Goal: Information Seeking & Learning: Stay updated

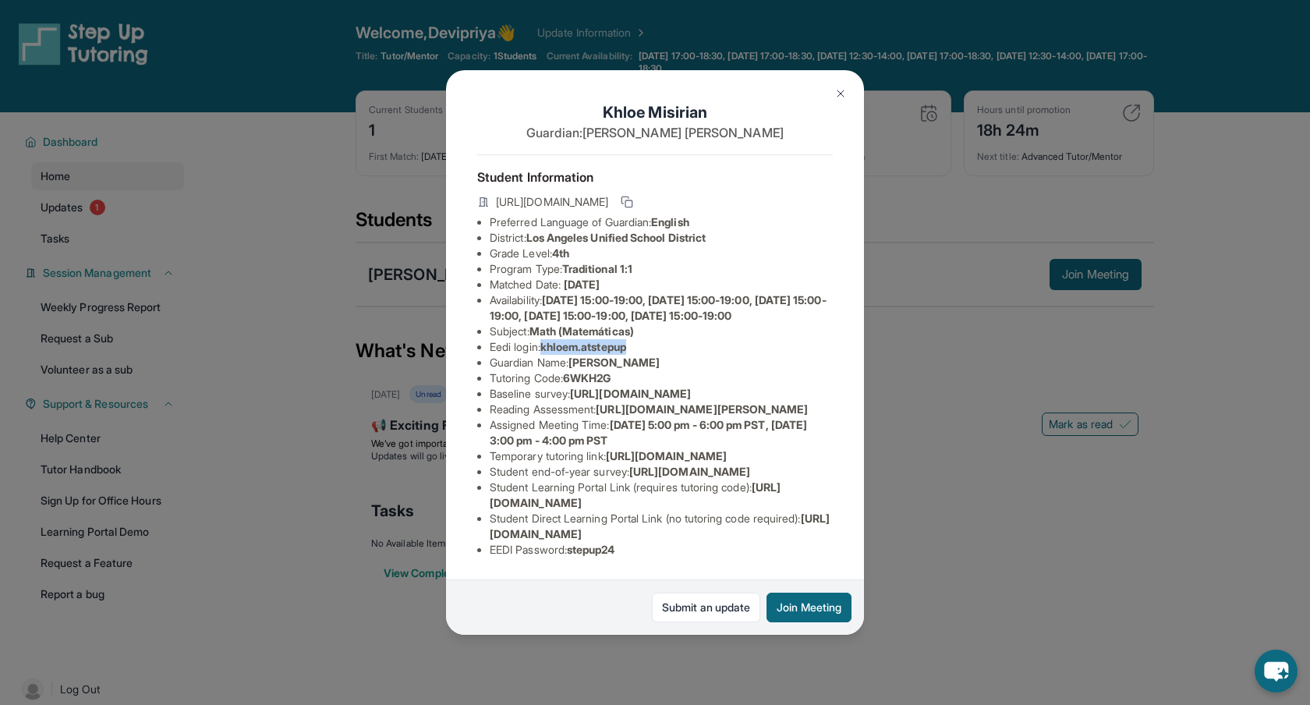
click at [841, 94] on img at bounding box center [840, 93] width 12 height 12
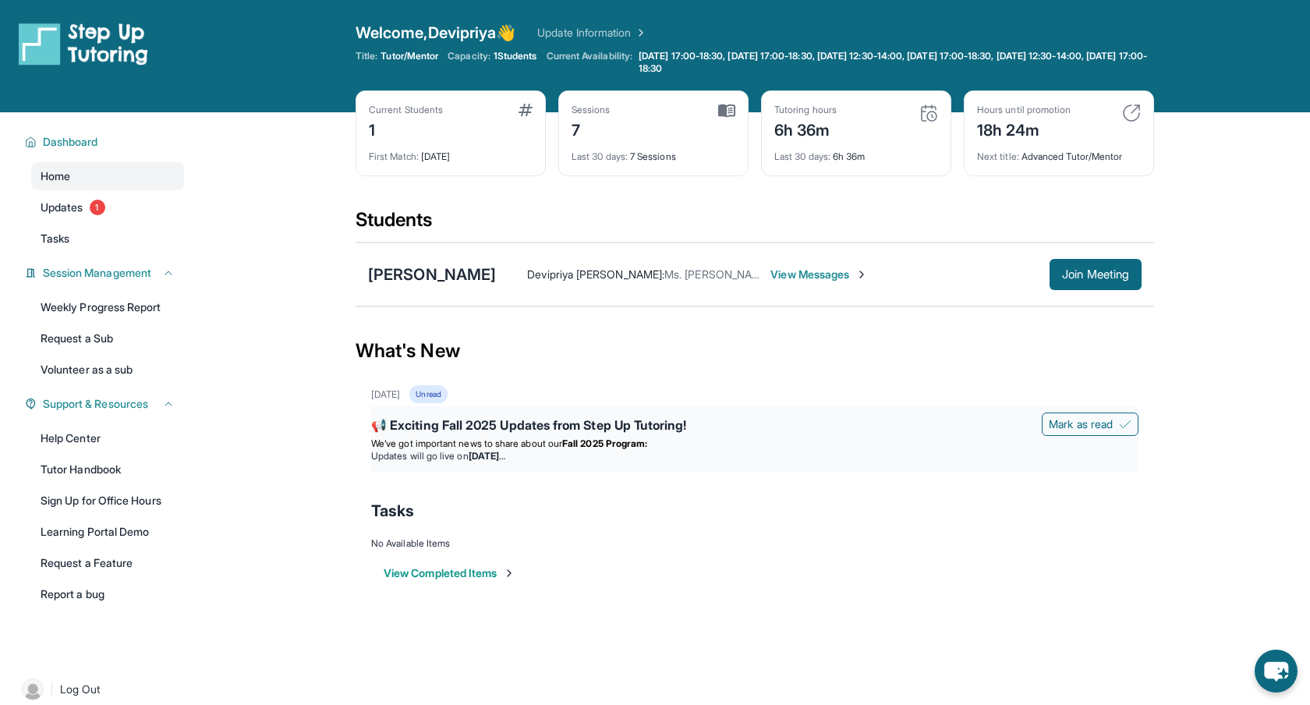
click at [408, 457] on li "Updates will go live [DATE][DATE]" at bounding box center [754, 456] width 767 height 12
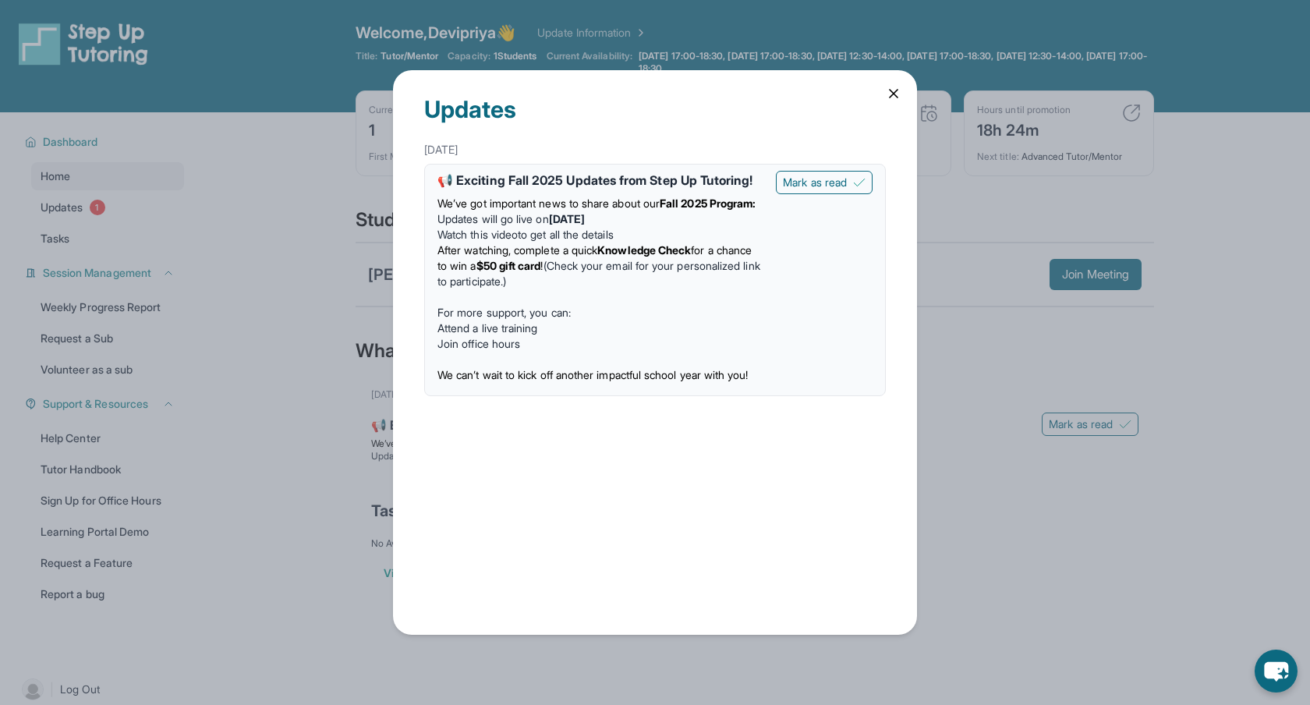
click at [795, 295] on div "📢 Exciting Fall 2025 Updates from Step Up Tutoring! We’ve got important news to…" at bounding box center [654, 280] width 435 height 218
click at [595, 336] on li "Attend a live training" at bounding box center [600, 328] width 326 height 16
click at [643, 257] on strong "Knowledge Check" at bounding box center [644, 249] width 94 height 13
click at [634, 257] on strong "Knowledge Check" at bounding box center [644, 249] width 94 height 13
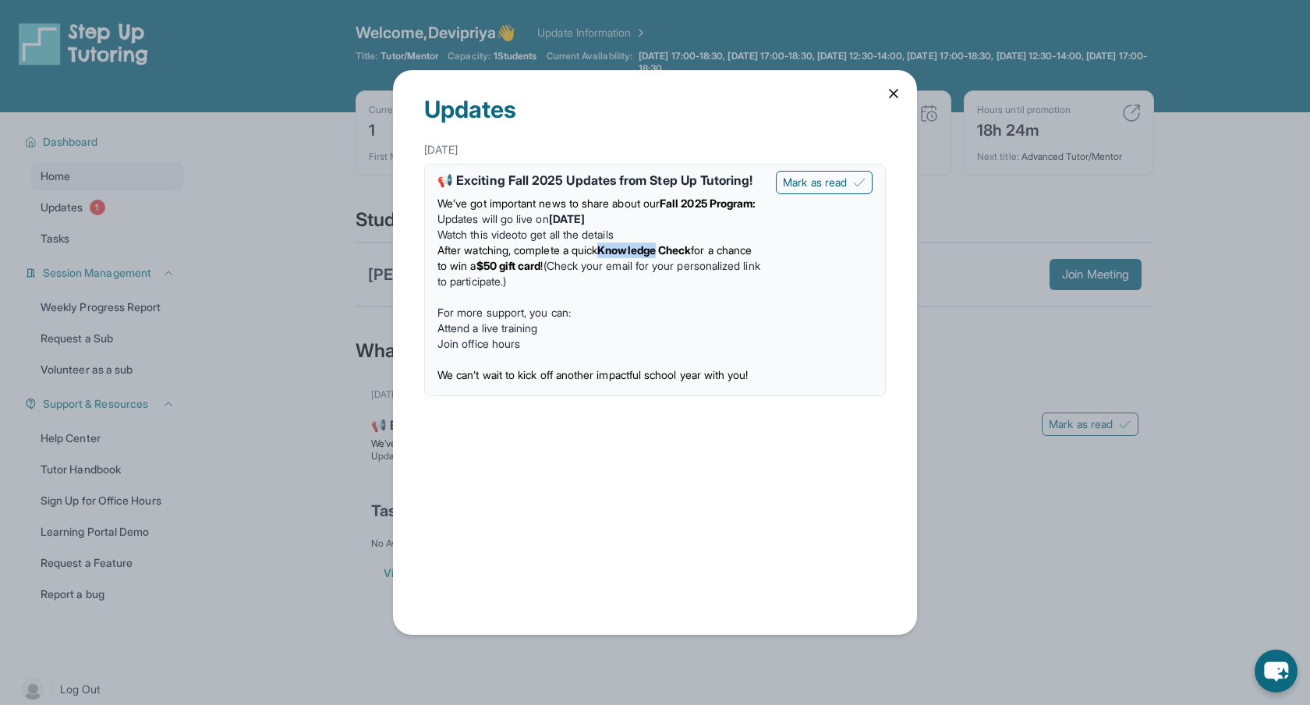
click at [634, 257] on strong "Knowledge Check" at bounding box center [644, 249] width 94 height 13
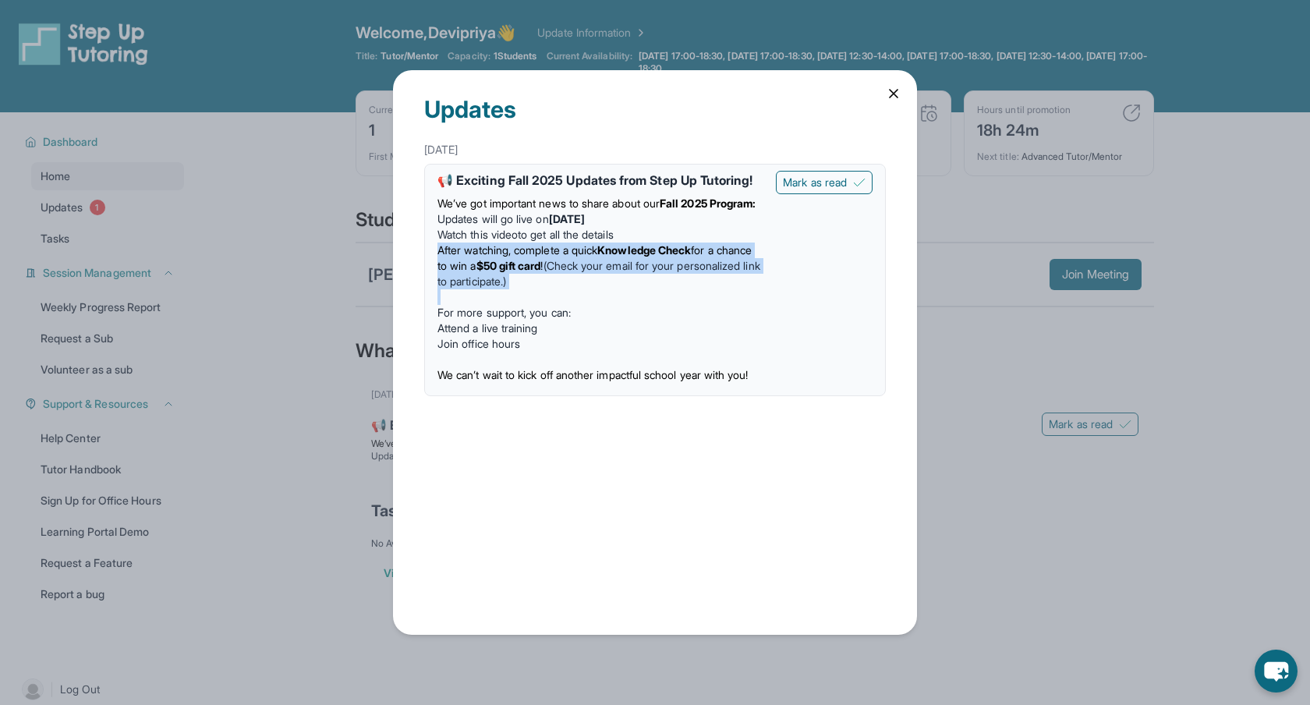
click at [634, 257] on strong "Knowledge Check" at bounding box center [644, 249] width 94 height 13
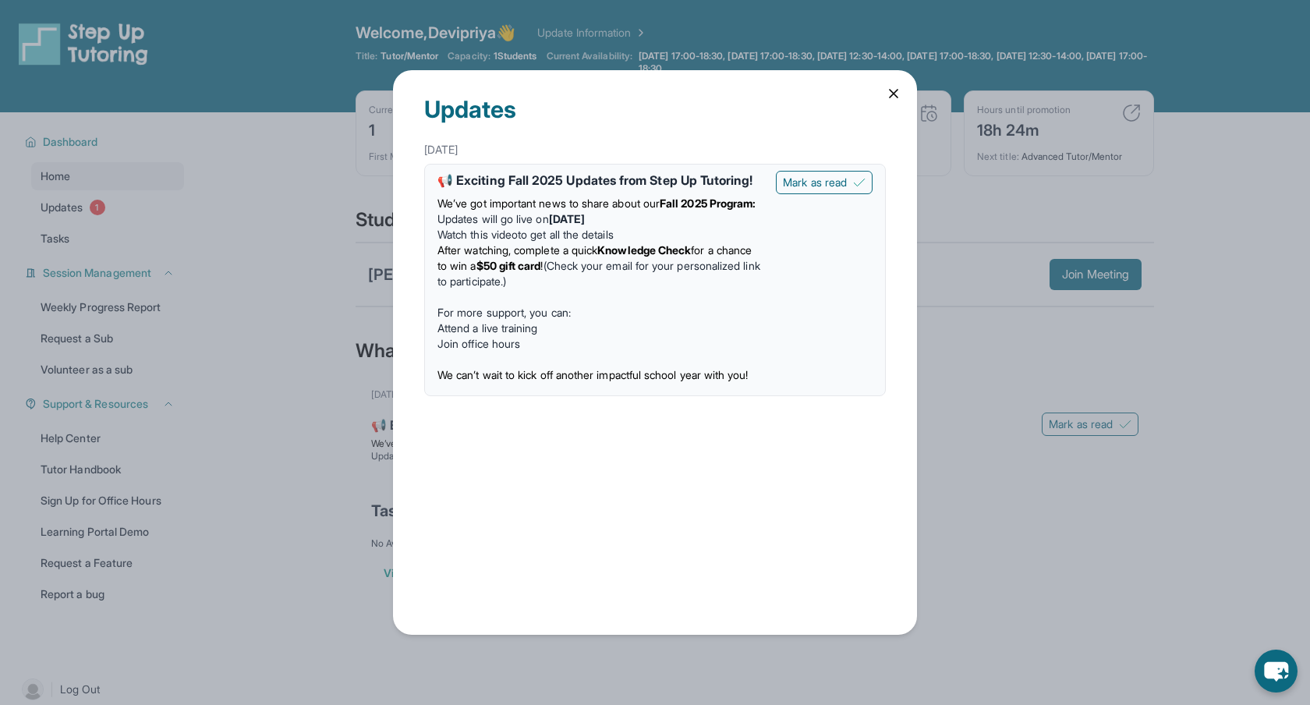
click at [697, 367] on p at bounding box center [600, 360] width 326 height 16
click at [854, 177] on img at bounding box center [859, 182] width 12 height 12
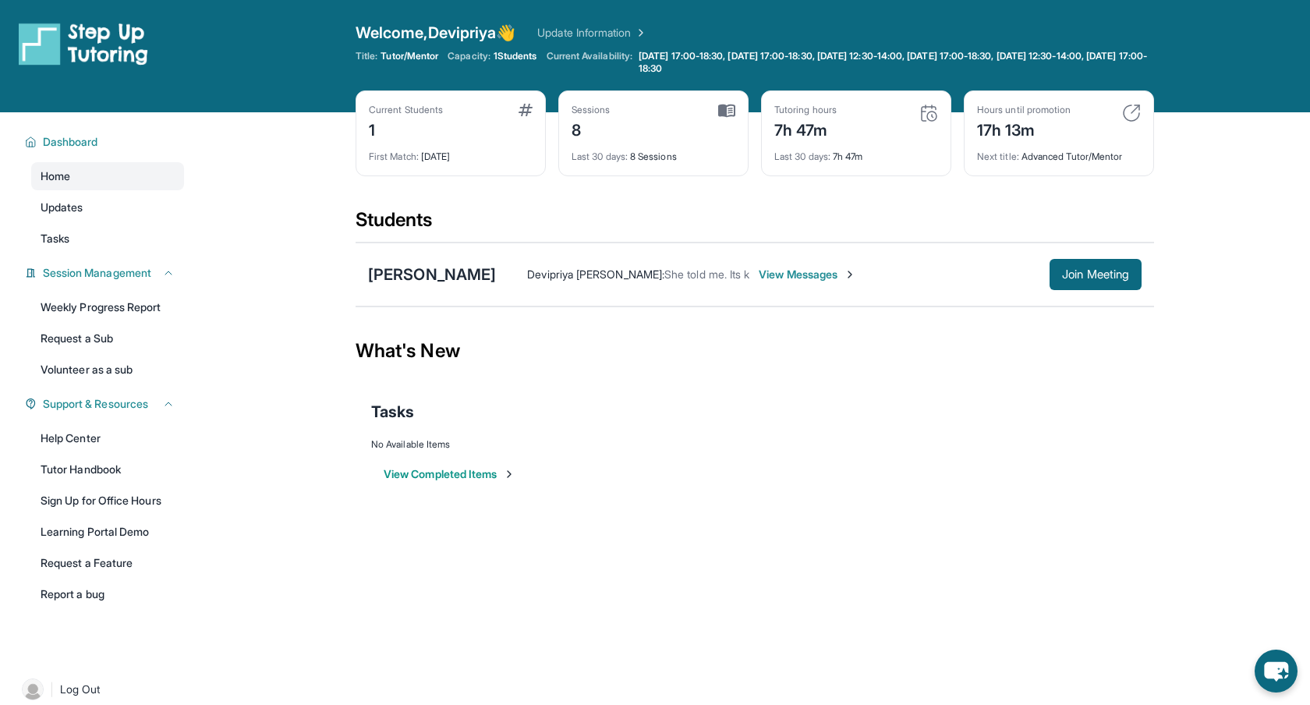
click at [475, 477] on button "View Completed Items" at bounding box center [450, 474] width 132 height 16
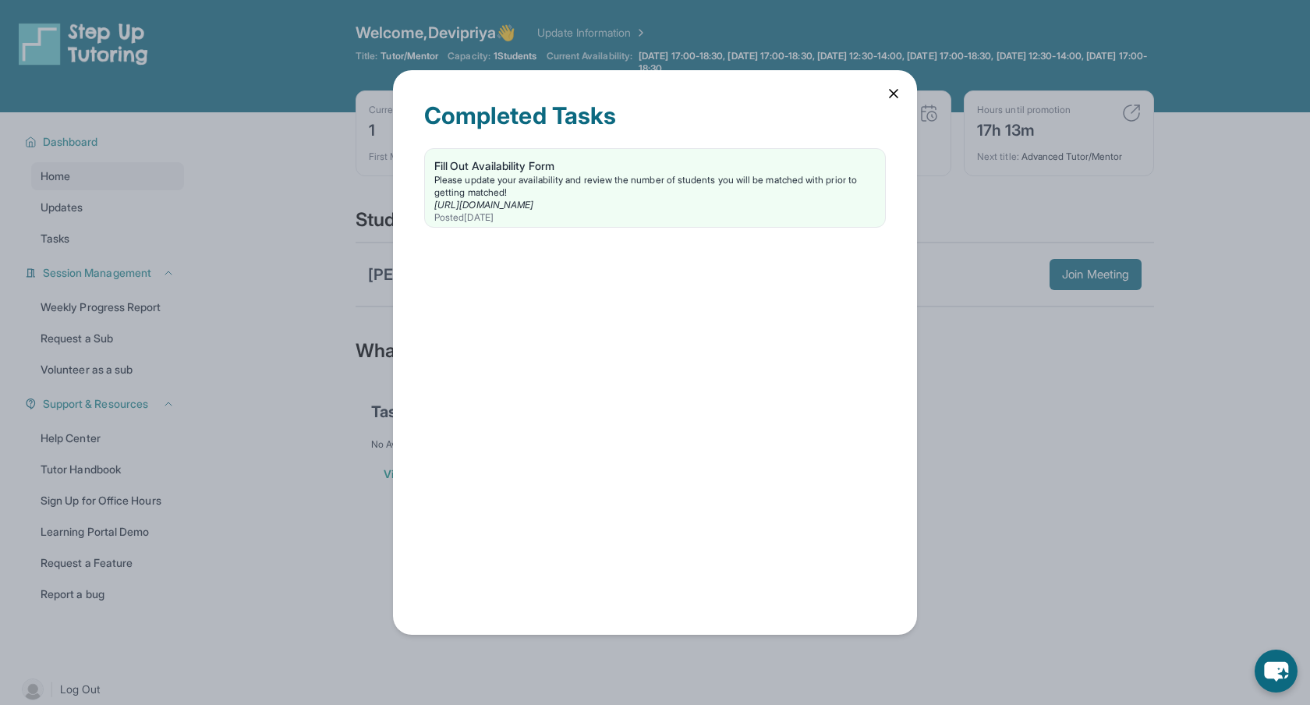
click at [896, 94] on icon at bounding box center [894, 94] width 16 height 16
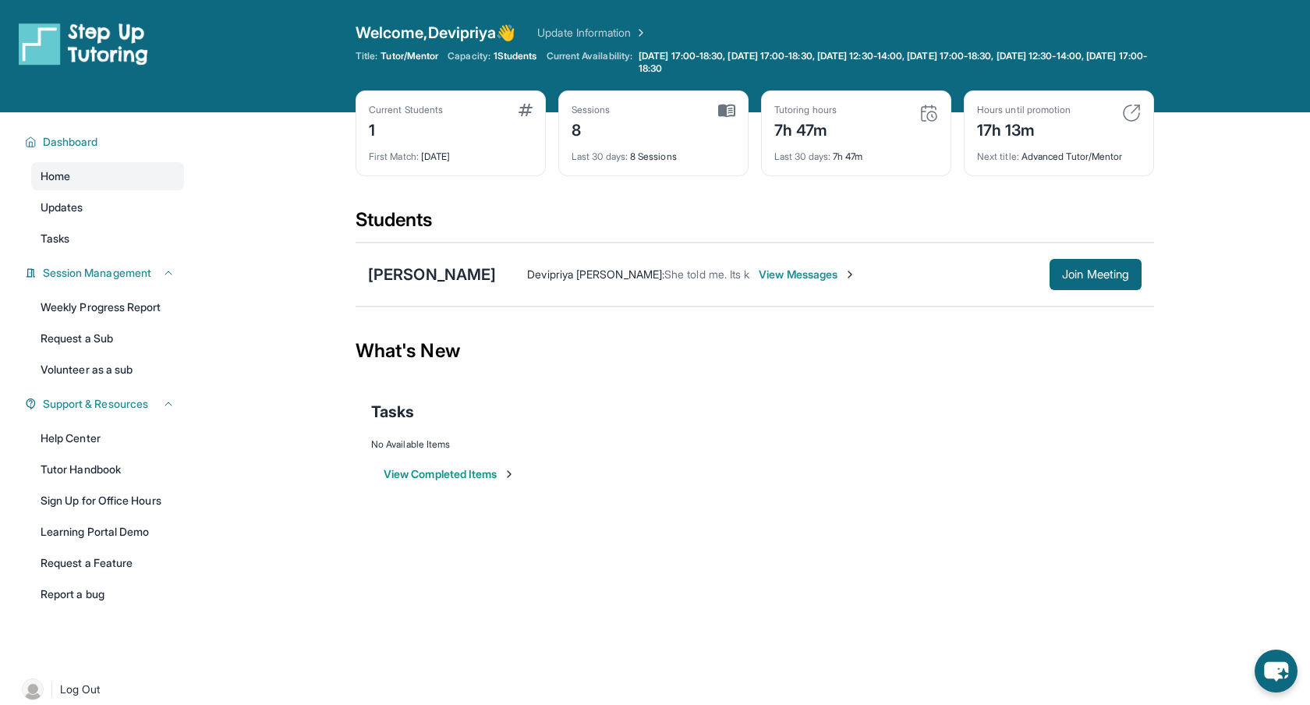
click at [792, 430] on div "Tasks" at bounding box center [754, 411] width 767 height 53
click at [70, 211] on span "Updates" at bounding box center [62, 208] width 43 height 16
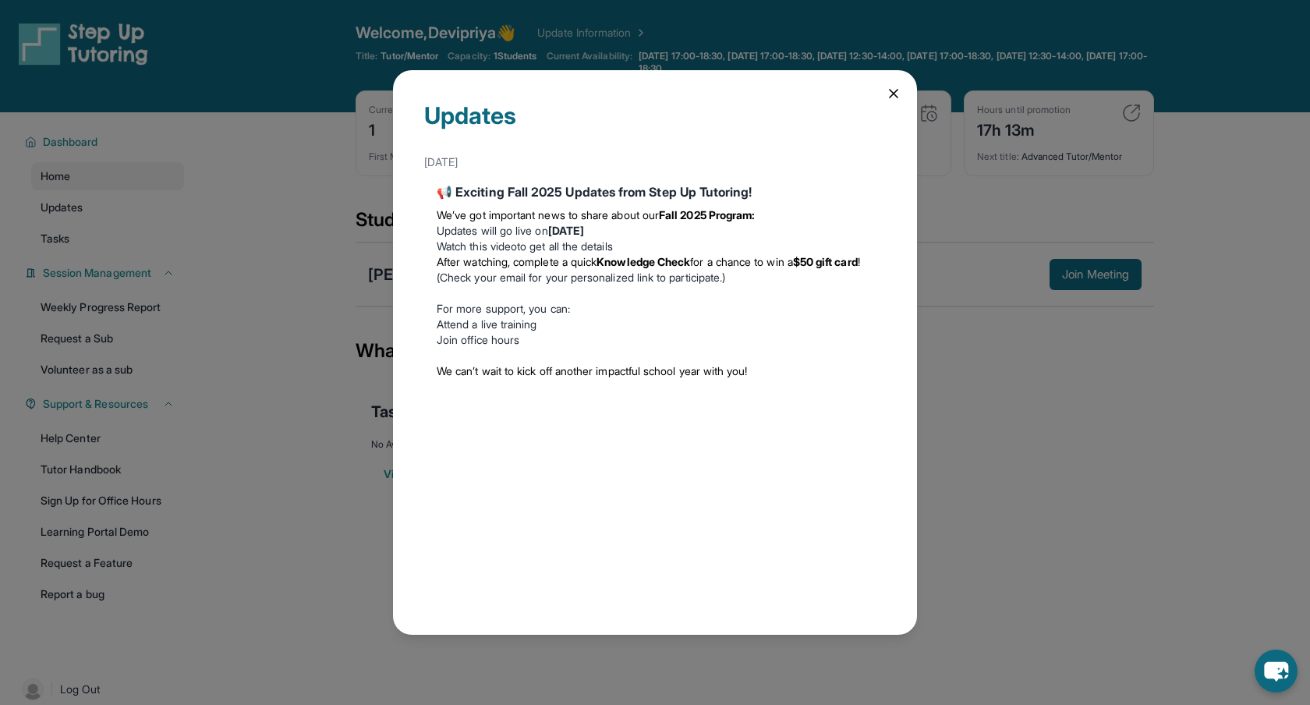
click at [459, 161] on div "[DATE]" at bounding box center [655, 162] width 462 height 28
click at [572, 151] on div "[DATE]" at bounding box center [655, 162] width 462 height 28
click at [706, 215] on strong "Fall 2025 Program:" at bounding box center [707, 214] width 96 height 13
click at [584, 230] on strong "[DATE]" at bounding box center [566, 230] width 36 height 13
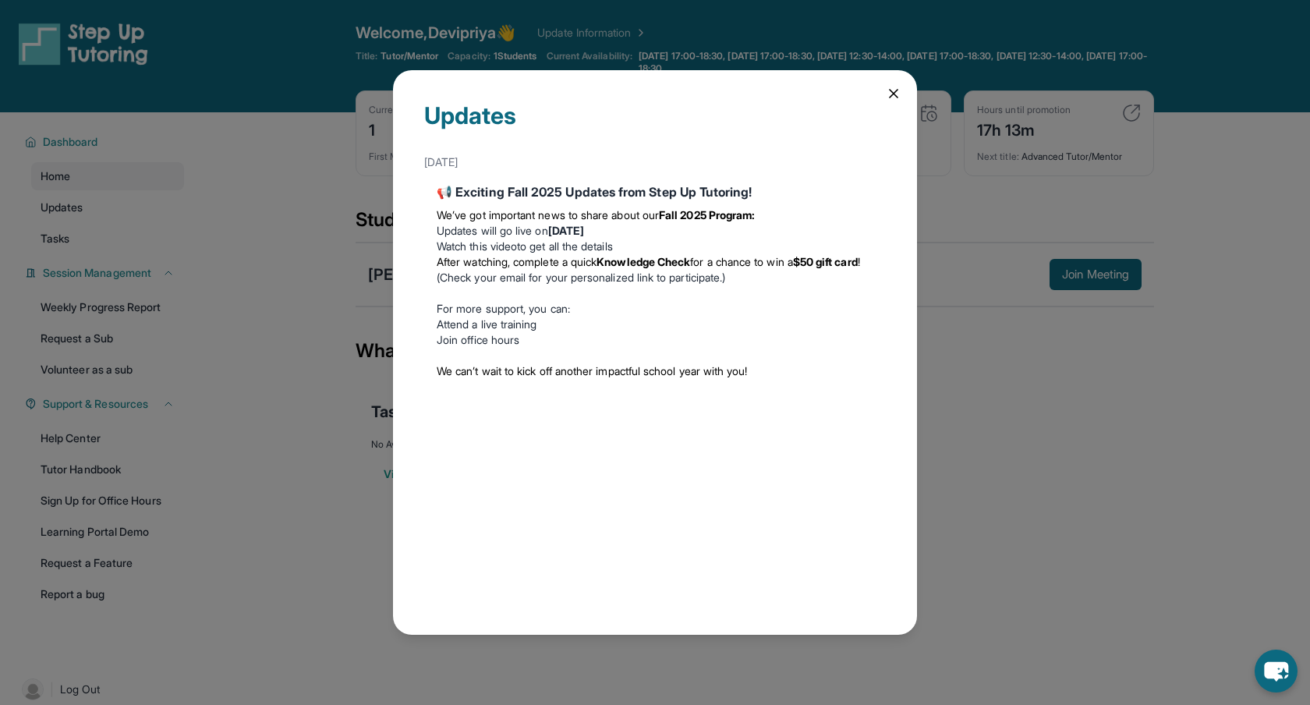
click at [584, 230] on strong "[DATE]" at bounding box center [566, 230] width 36 height 13
click at [493, 242] on link "Watch this video" at bounding box center [477, 245] width 80 height 13
